Goal: Transaction & Acquisition: Purchase product/service

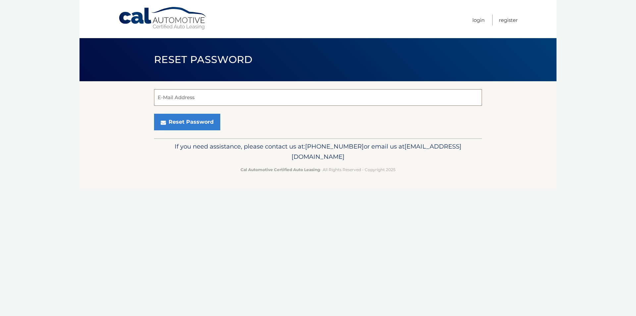
click at [231, 96] on input "E-Mail Address" at bounding box center [318, 97] width 328 height 17
type input "amandalepisto18@gmail.com"
click at [190, 122] on button "Reset Password" at bounding box center [187, 122] width 66 height 17
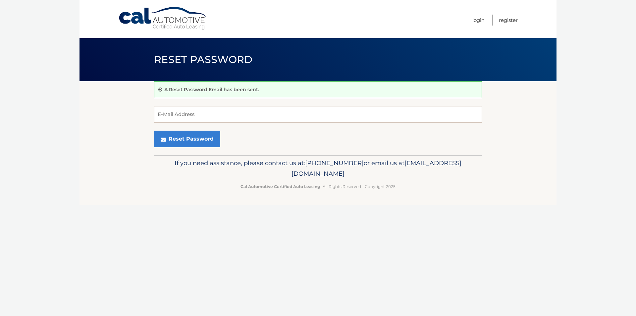
click at [143, 163] on footer "If you need assistance, please contact us at: [PHONE_NUMBER] or email us at [EM…" at bounding box center [318, 180] width 477 height 50
click at [188, 109] on input "E-Mail Address" at bounding box center [318, 114] width 328 height 17
click at [479, 20] on link "Login" at bounding box center [478, 20] width 12 height 11
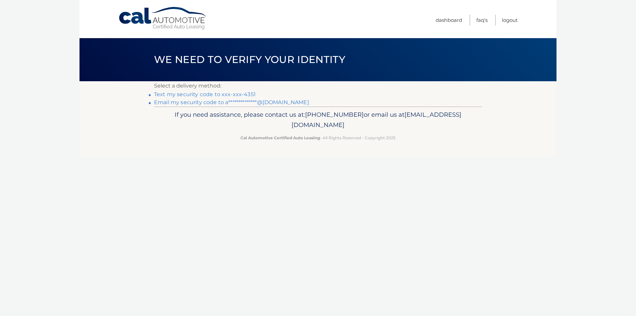
click at [246, 94] on link "Text my security code to xxx-xxx-4351" at bounding box center [205, 94] width 102 height 6
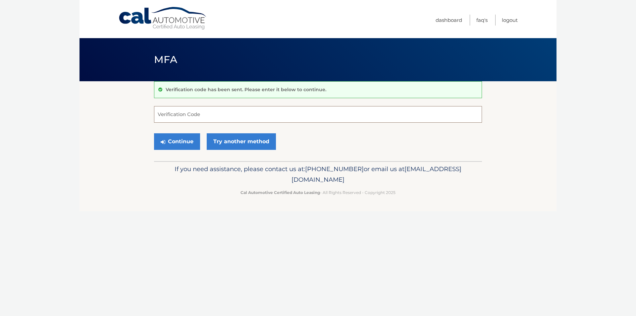
click at [204, 114] on input "Verification Code" at bounding box center [318, 114] width 328 height 17
type input "085724"
click at [187, 140] on button "Continue" at bounding box center [177, 141] width 46 height 17
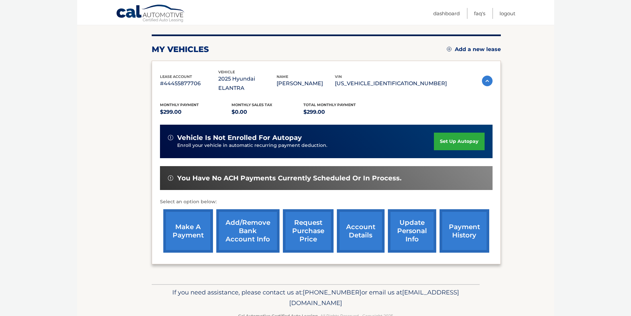
scroll to position [86, 0]
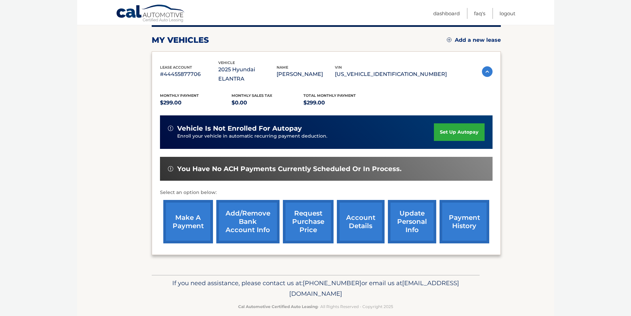
click at [203, 211] on link "make a payment" at bounding box center [188, 221] width 50 height 43
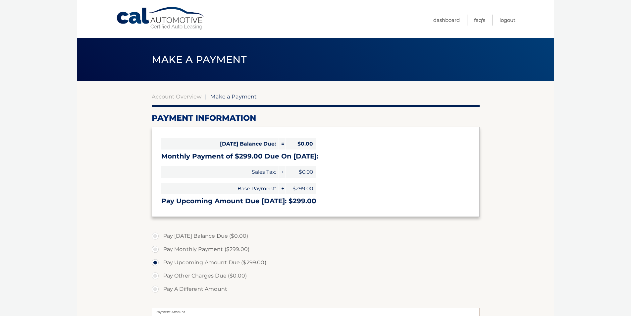
select select "YmQ3NzM1MTMtNzg1NS00MTgxLTkwY2QtY2Y1MTFkMTAyMmE4"
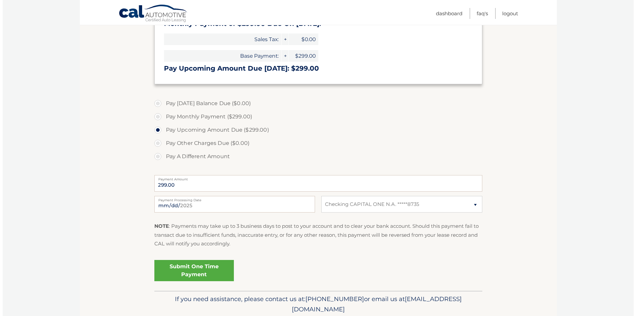
scroll to position [158, 0]
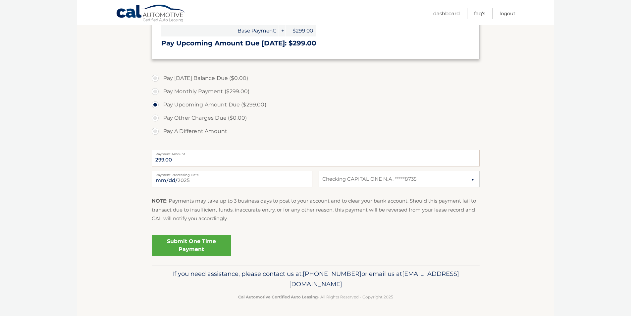
click at [182, 245] on link "Submit One Time Payment" at bounding box center [192, 245] width 80 height 21
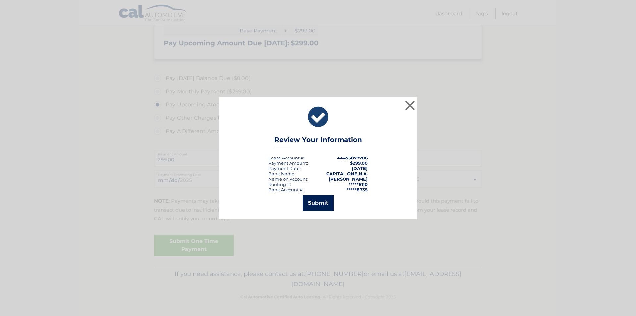
click at [313, 207] on button "Submit" at bounding box center [318, 203] width 31 height 16
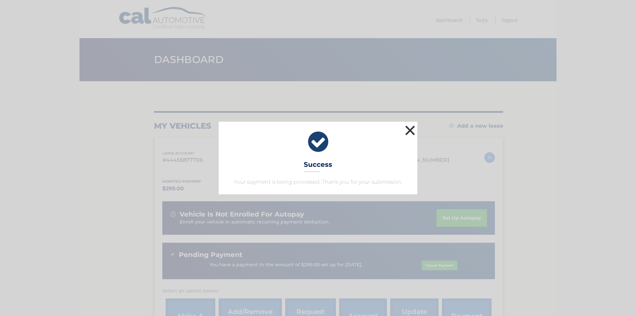
click at [409, 128] on button "×" at bounding box center [410, 130] width 13 height 13
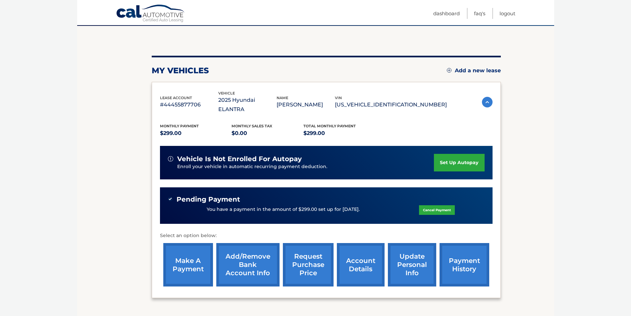
scroll to position [66, 0]
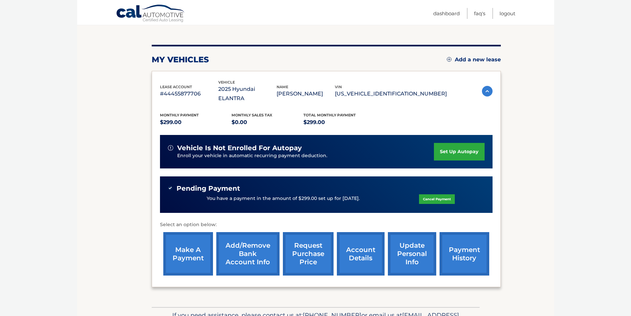
click at [450, 143] on link "set up autopay" at bounding box center [459, 152] width 50 height 18
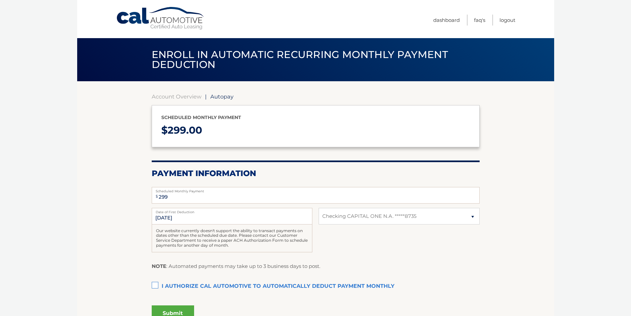
select select "YmQ3NzM1MTMtNzg1NS00MTgxLTkwY2QtY2Y1MTFkMTAyMmE4"
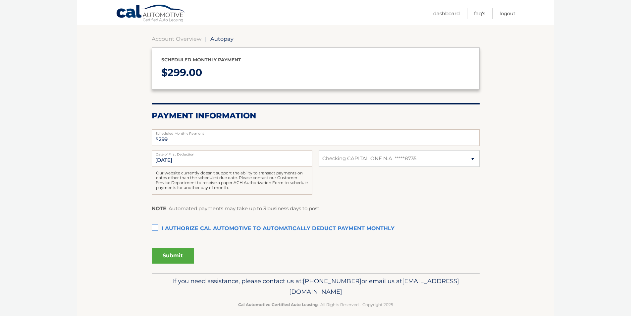
scroll to position [65, 0]
